Goal: Information Seeking & Learning: Learn about a topic

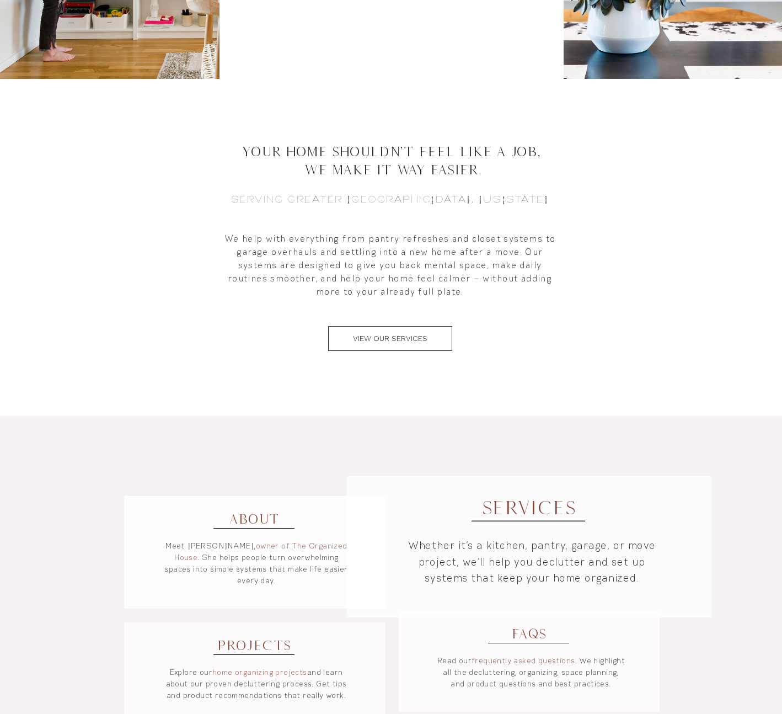
scroll to position [208, 0]
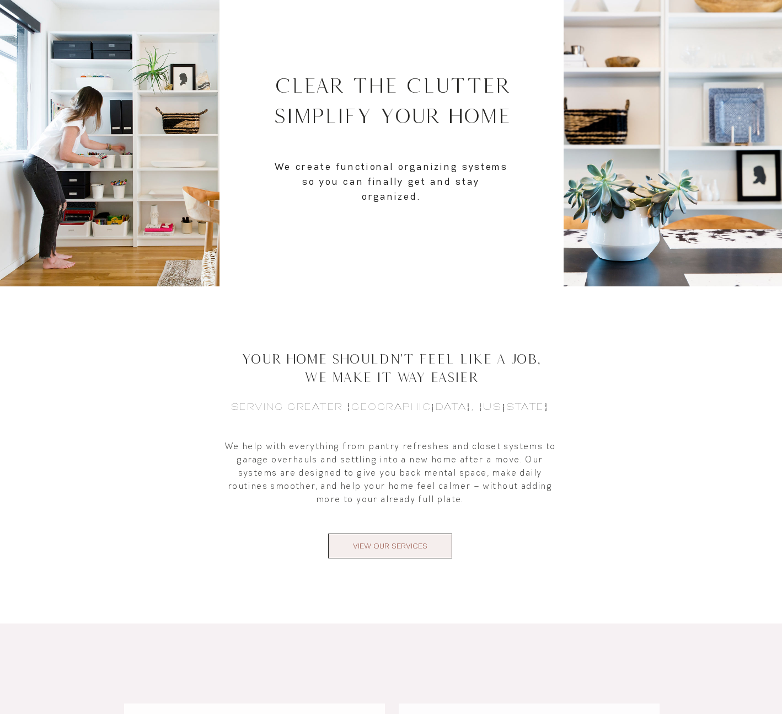
click at [356, 550] on span "VIEW OUR SERVICES" at bounding box center [390, 546] width 74 height 12
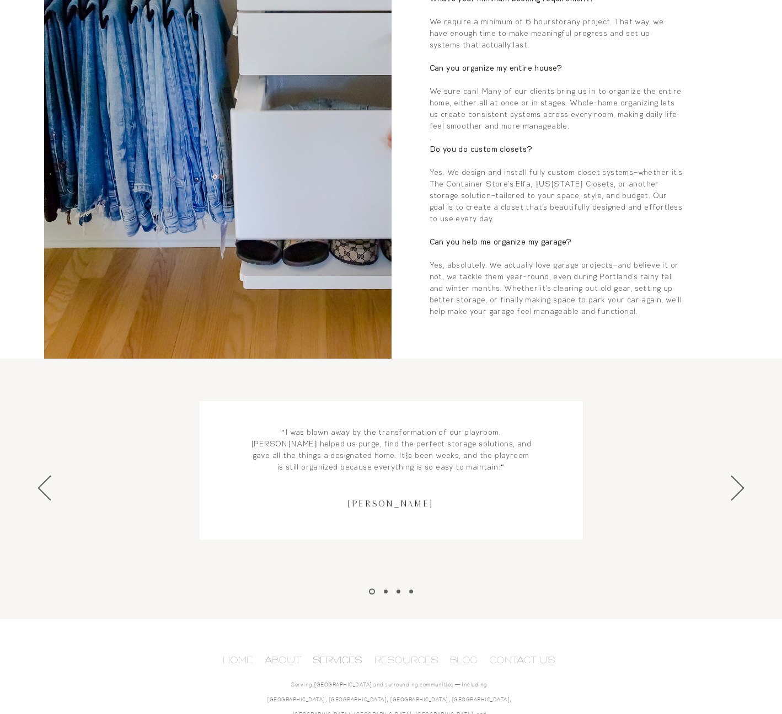
scroll to position [1783, 0]
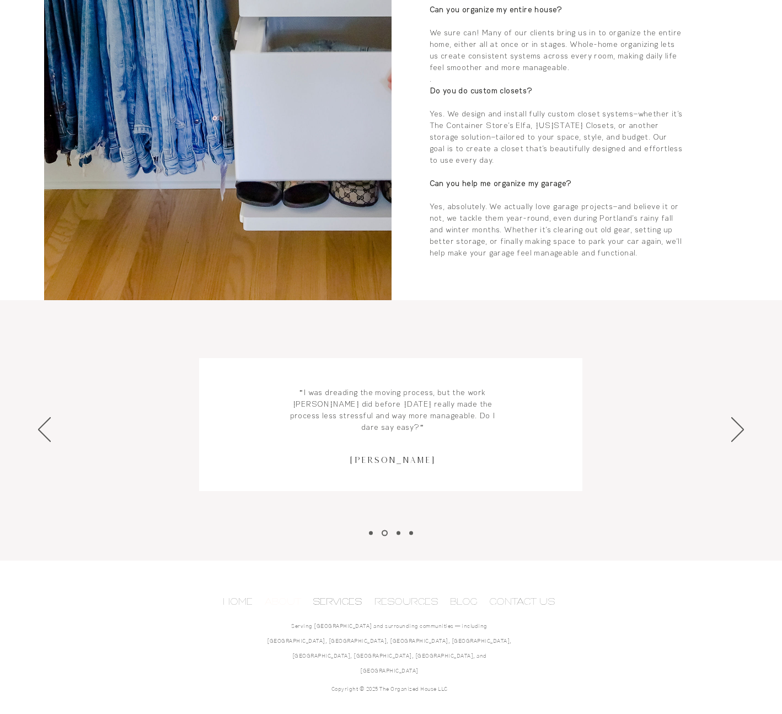
click at [289, 596] on p "ABOUT" at bounding box center [282, 601] width 47 height 17
